Goal: Information Seeking & Learning: Learn about a topic

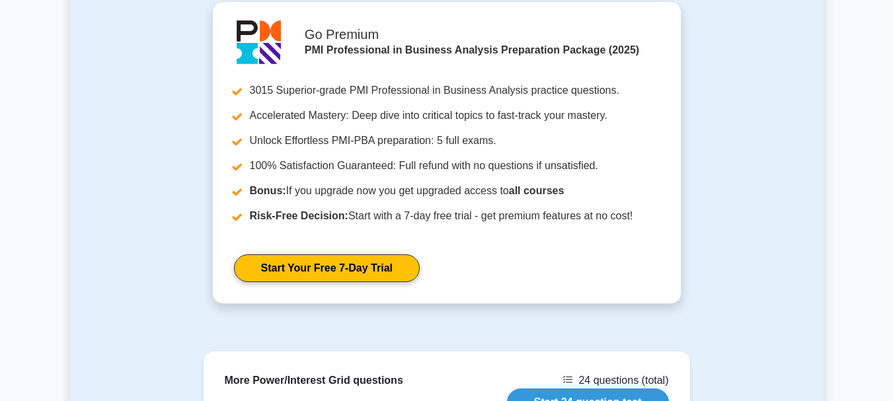
scroll to position [1386, 0]
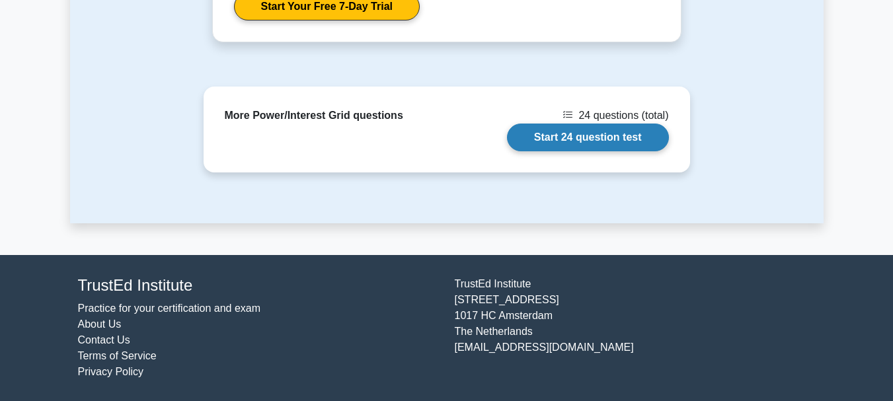
click at [529, 145] on link "Start 24 question test" at bounding box center [588, 138] width 162 height 28
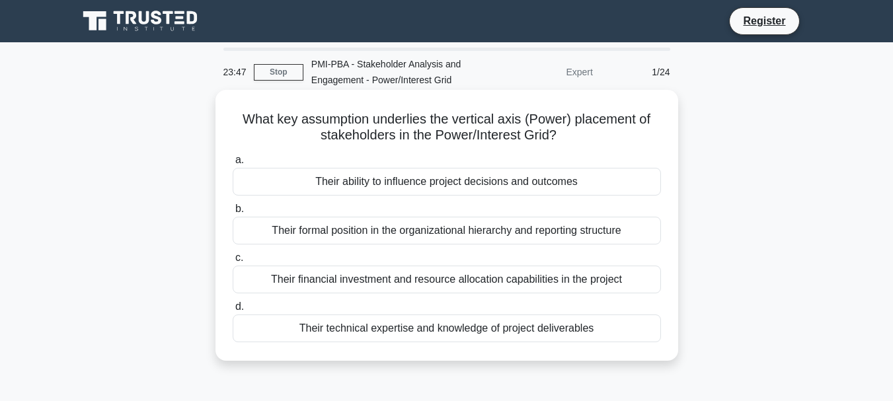
click at [476, 183] on div "Their ability to influence project decisions and outcomes" at bounding box center [447, 182] width 428 height 28
click at [233, 165] on input "a. Their ability to influence project decisions and outcomes" at bounding box center [233, 160] width 0 height 9
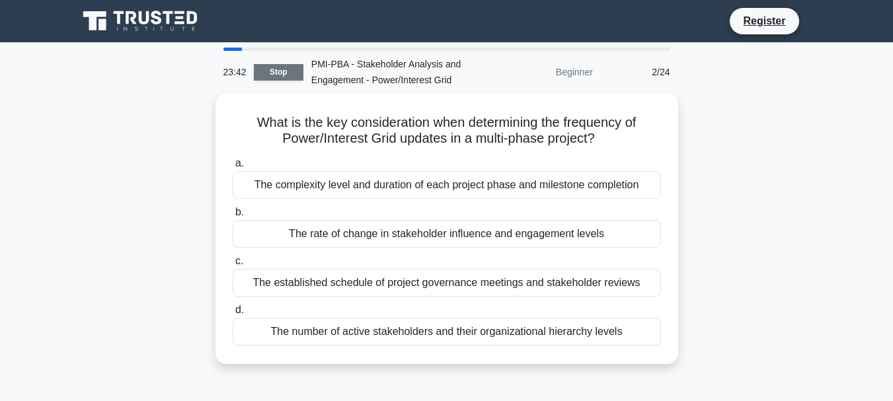
click at [266, 72] on link "Stop" at bounding box center [279, 72] width 50 height 17
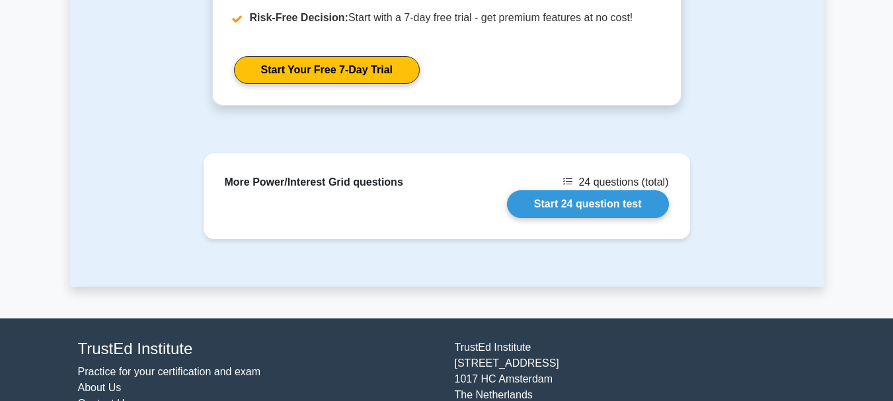
scroll to position [1386, 0]
